Goal: Information Seeking & Learning: Learn about a topic

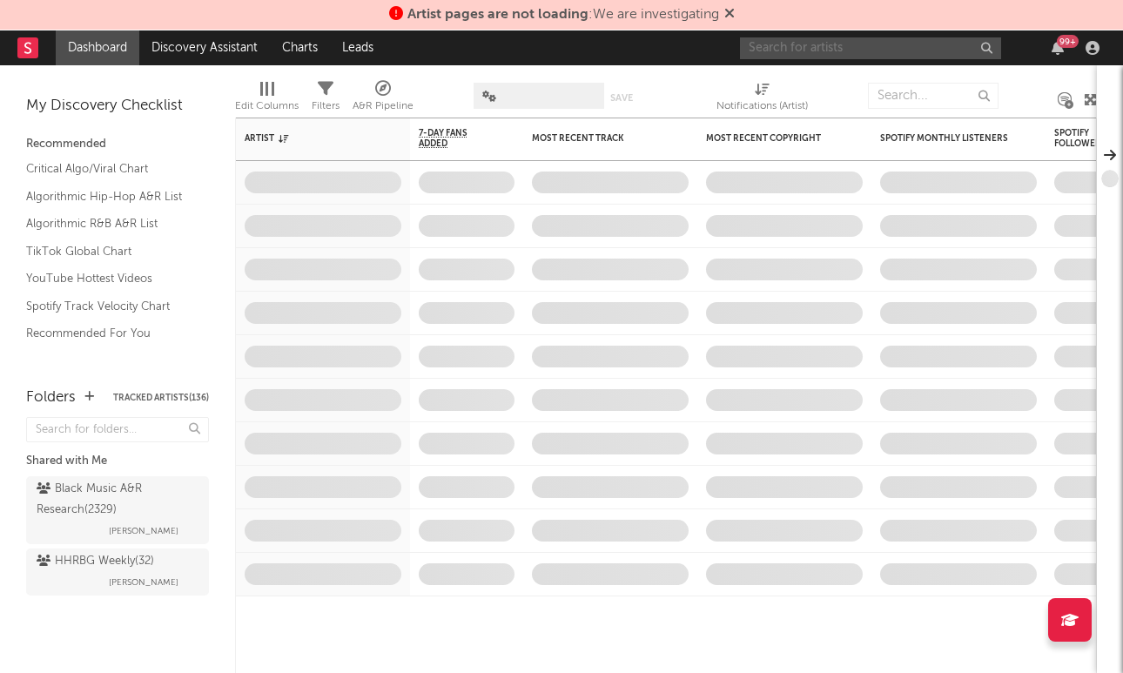
click at [854, 47] on input "text" at bounding box center [870, 48] width 261 height 22
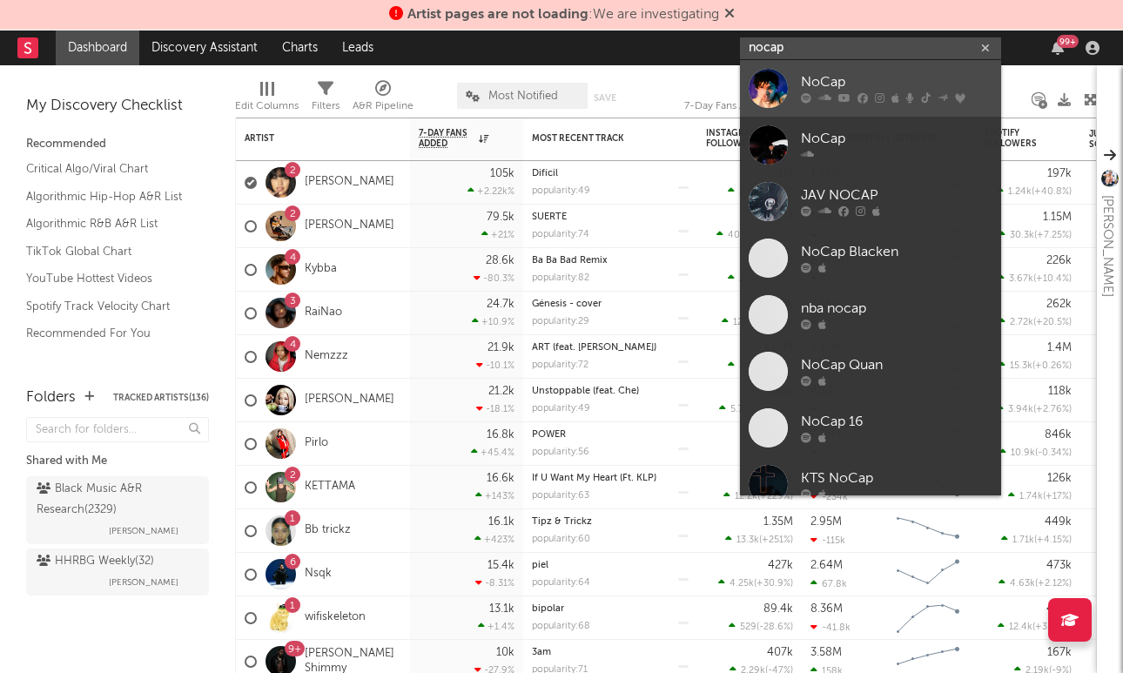
type input "nocap"
click at [855, 92] on div "NoCap" at bounding box center [897, 82] width 192 height 21
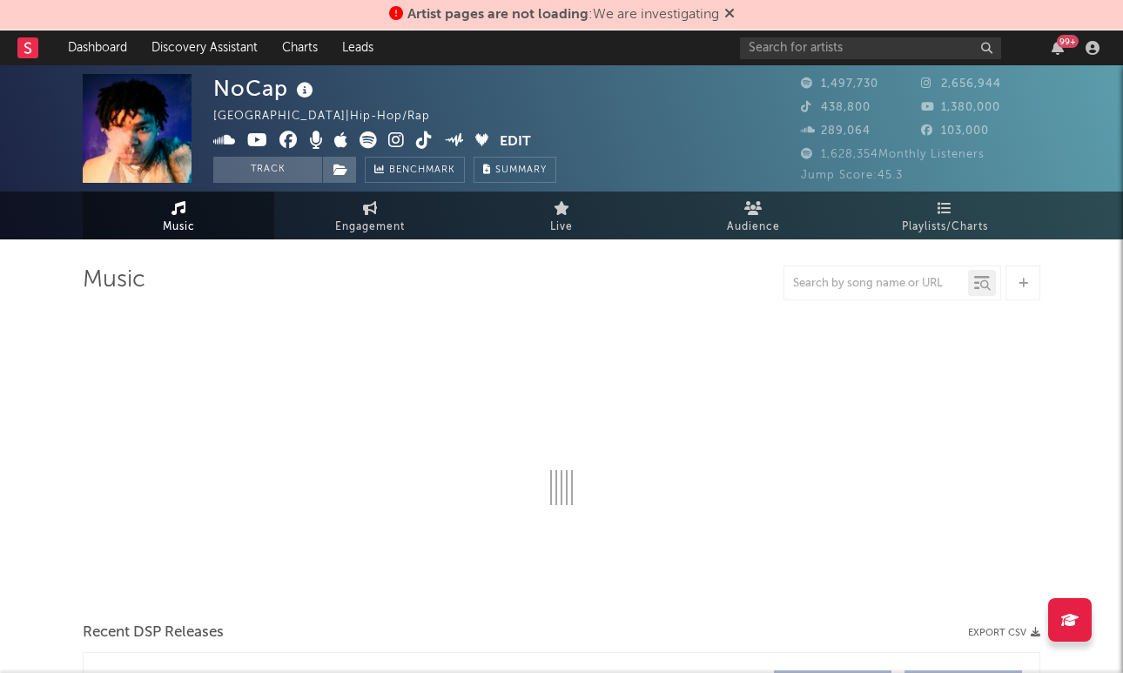
select select "6m"
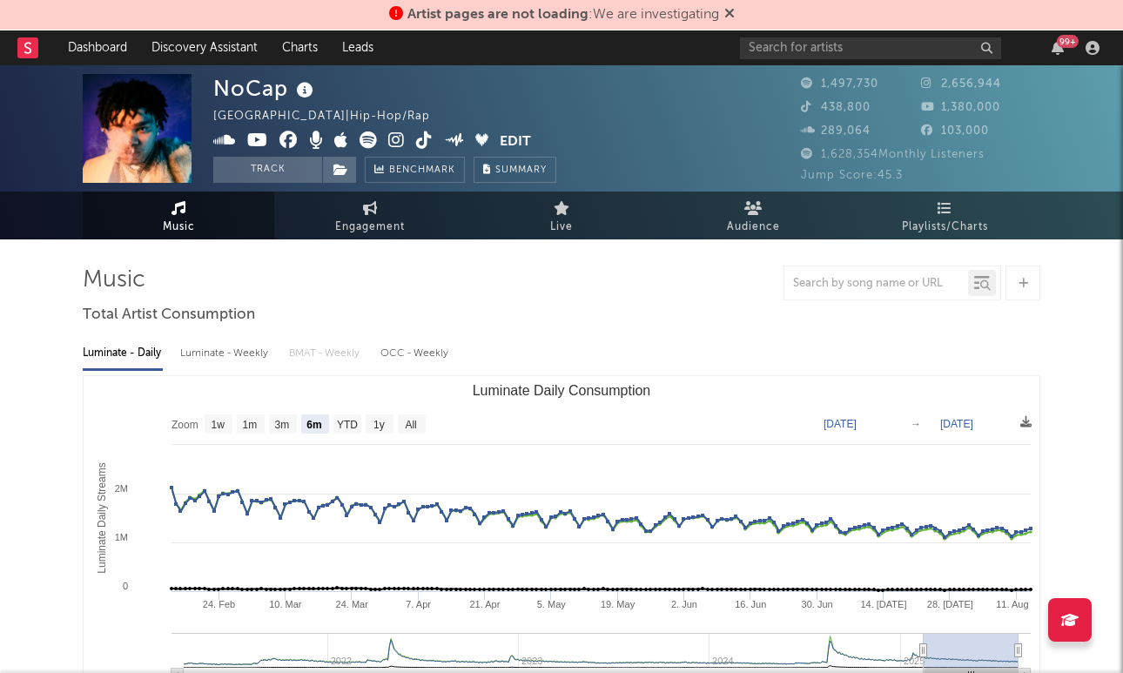
click at [183, 205] on icon at bounding box center [178, 208] width 15 height 14
click at [354, 219] on span "Engagement" at bounding box center [370, 227] width 70 height 21
select select "1w"
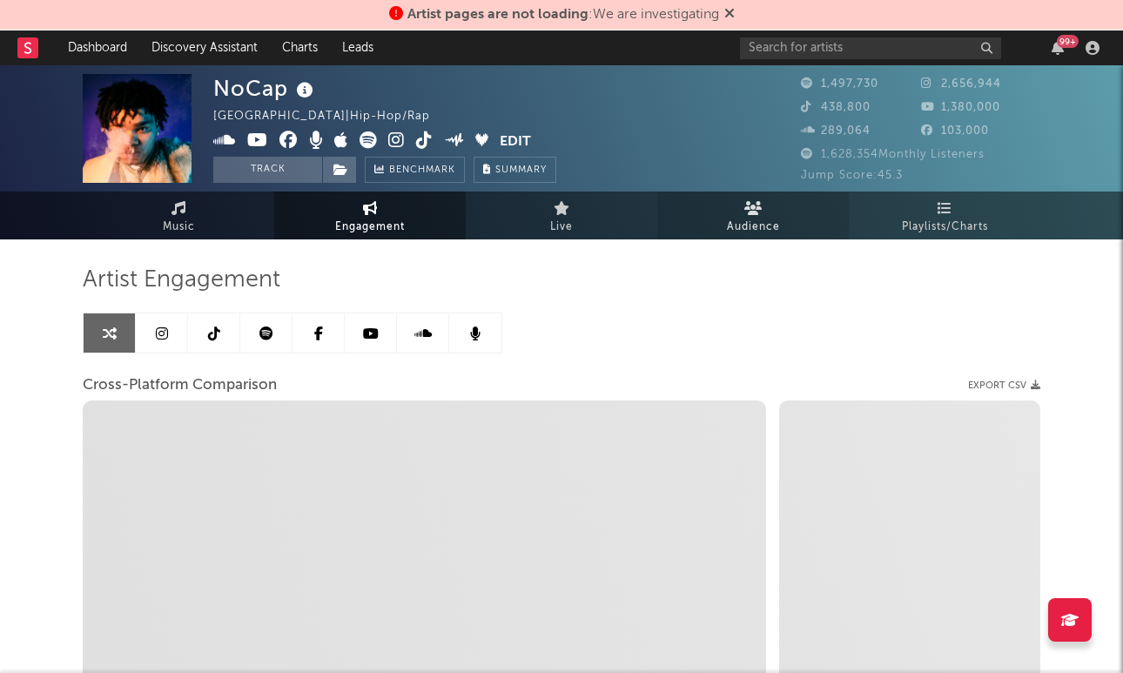
click at [757, 232] on span "Audience" at bounding box center [753, 227] width 53 height 21
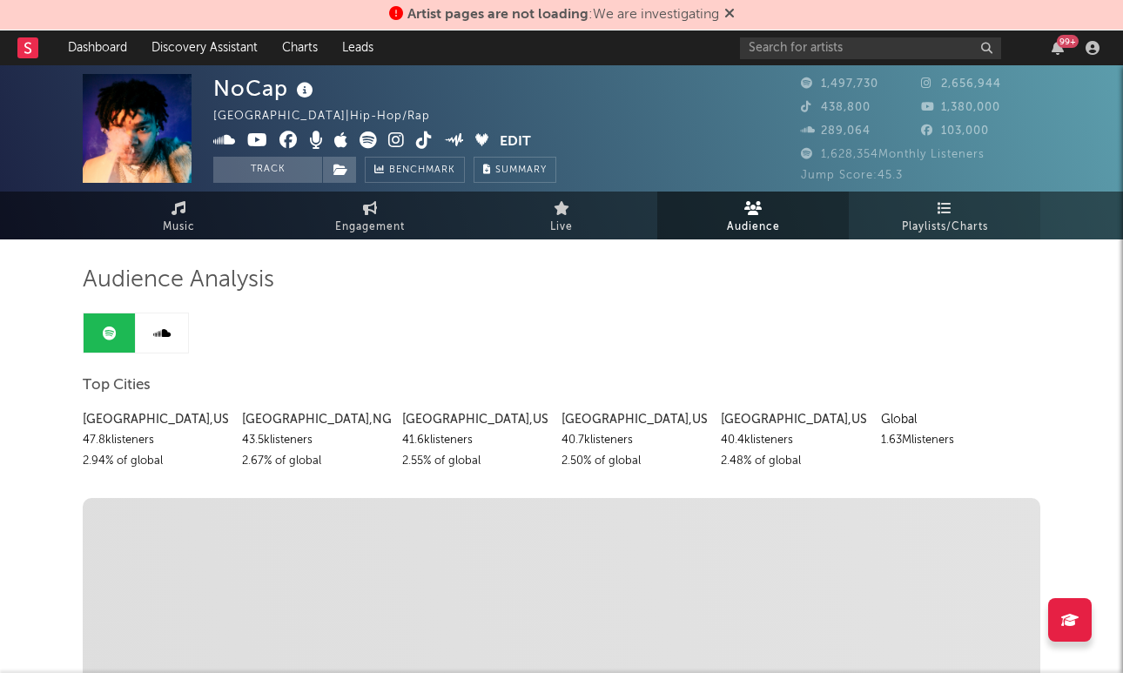
click at [929, 232] on span "Playlists/Charts" at bounding box center [945, 227] width 86 height 21
